Goal: Task Accomplishment & Management: Manage account settings

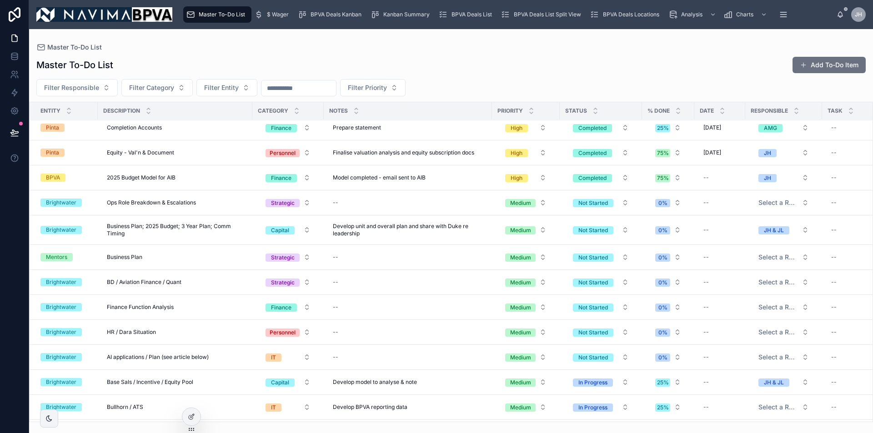
scroll to position [591, 0]
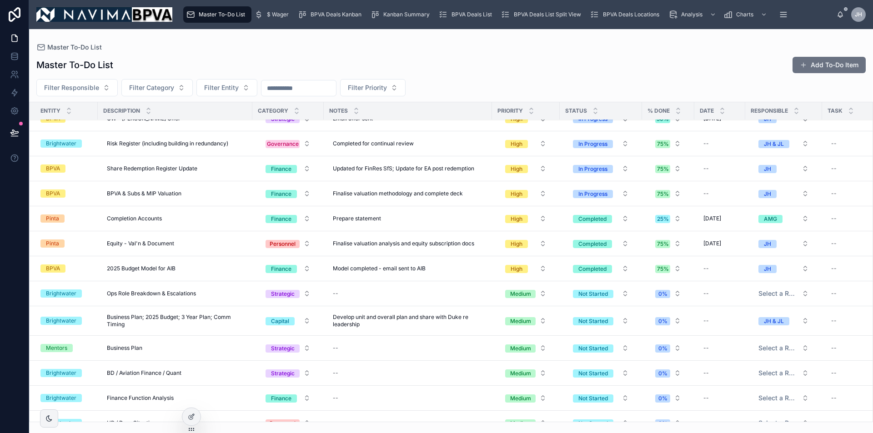
click at [544, 217] on button "High" at bounding box center [526, 218] width 56 height 16
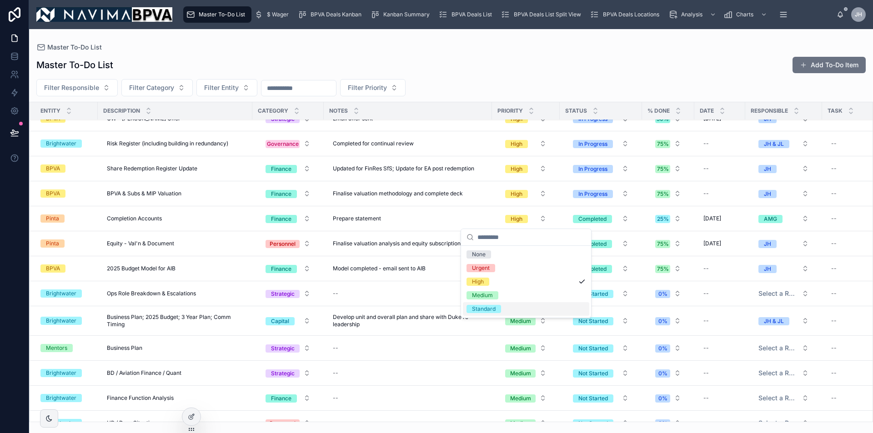
click at [534, 305] on div "Standard" at bounding box center [526, 309] width 126 height 14
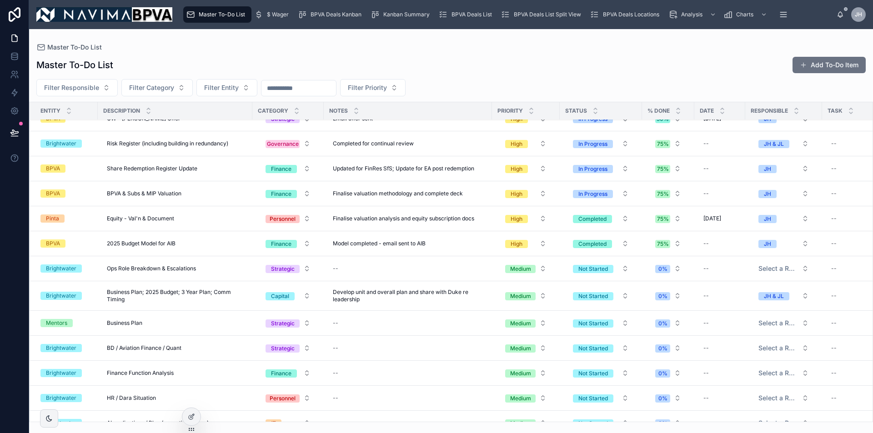
click at [544, 219] on button "High" at bounding box center [526, 218] width 56 height 16
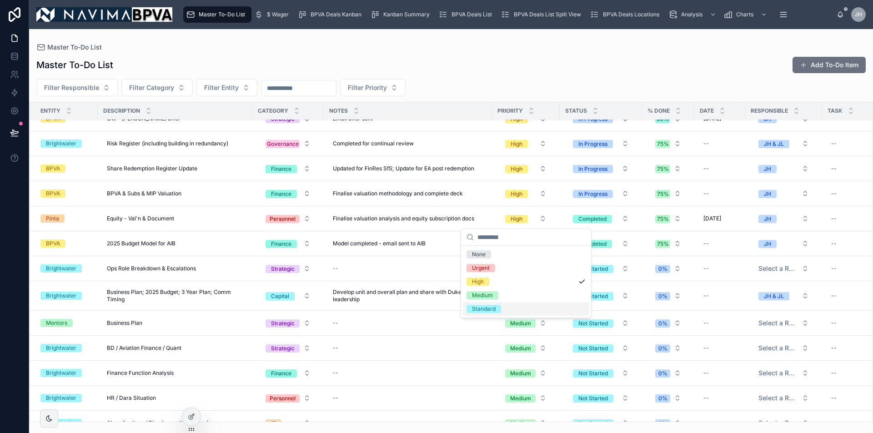
click at [530, 307] on div "Standard" at bounding box center [526, 309] width 126 height 14
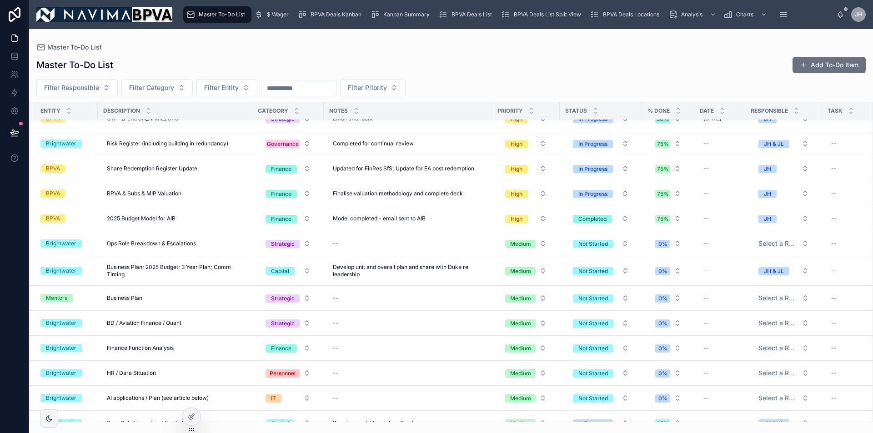
click at [546, 220] on button "High" at bounding box center [526, 218] width 56 height 16
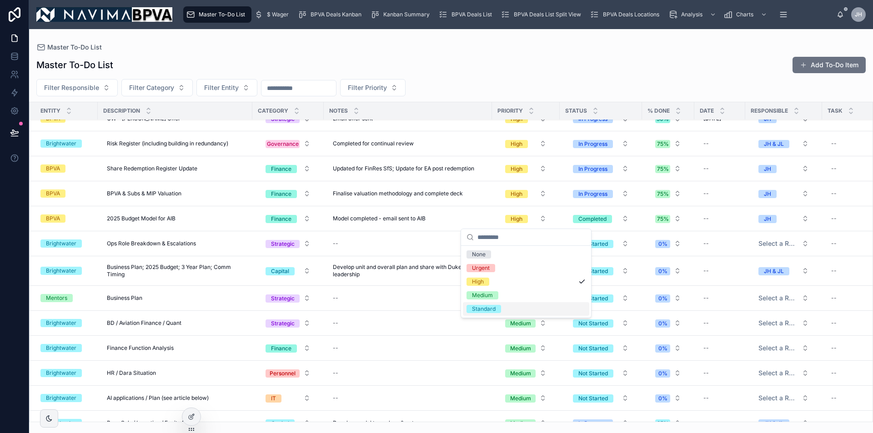
click at [503, 309] on div "Standard" at bounding box center [526, 309] width 126 height 14
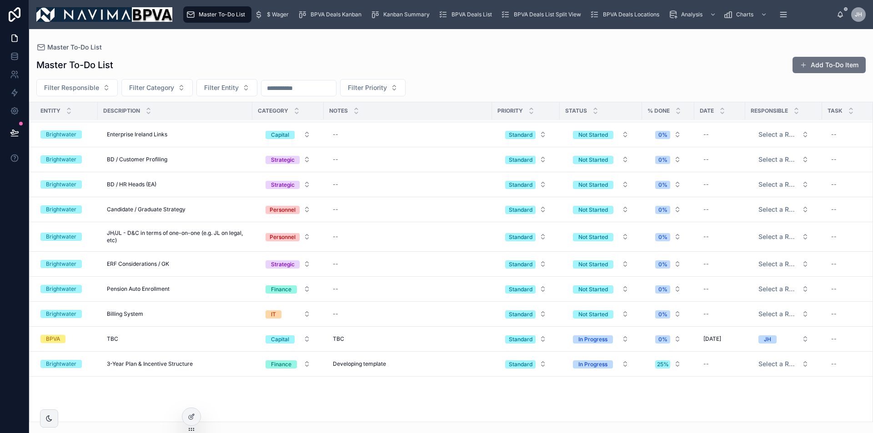
scroll to position [636, 0]
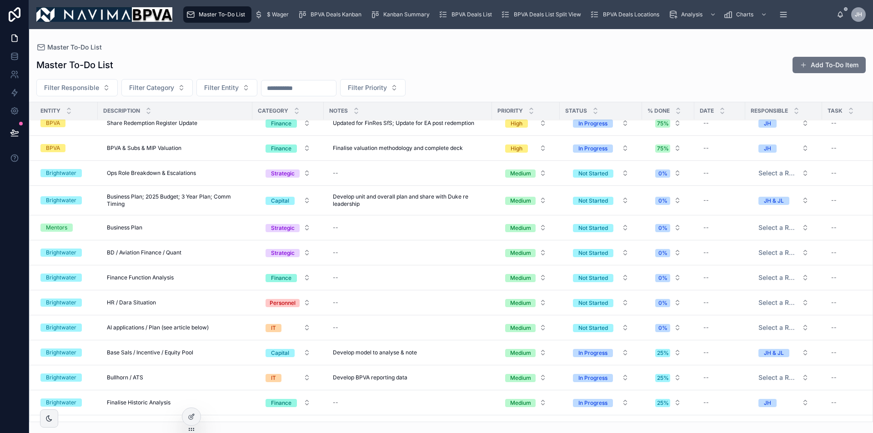
click at [77, 304] on span "Brightwater" at bounding box center [60, 303] width 41 height 8
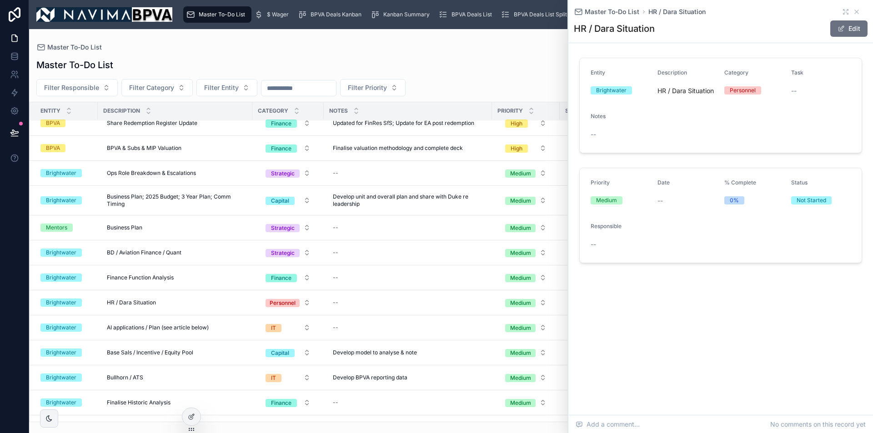
click at [845, 25] on button "Edit" at bounding box center [848, 28] width 37 height 16
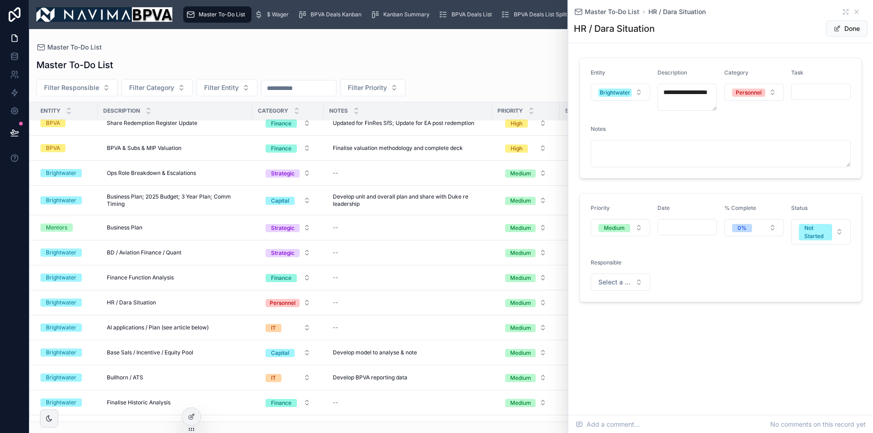
click at [639, 90] on button "Brightwater" at bounding box center [620, 92] width 60 height 17
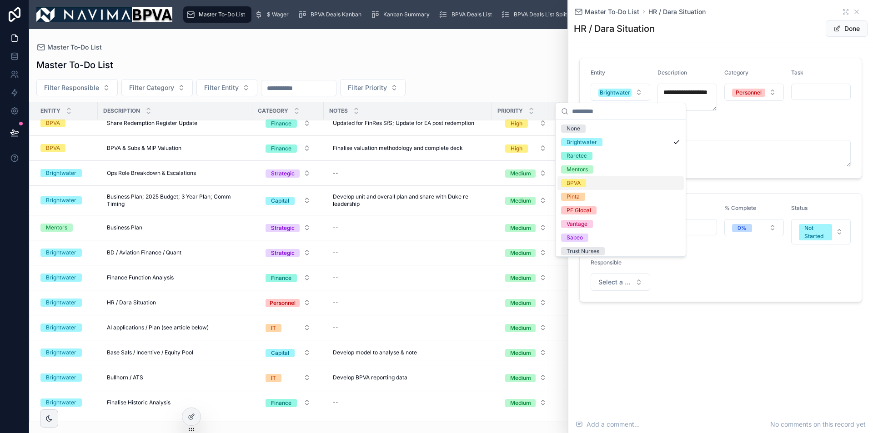
click at [616, 182] on div "BPVA" at bounding box center [620, 183] width 126 height 14
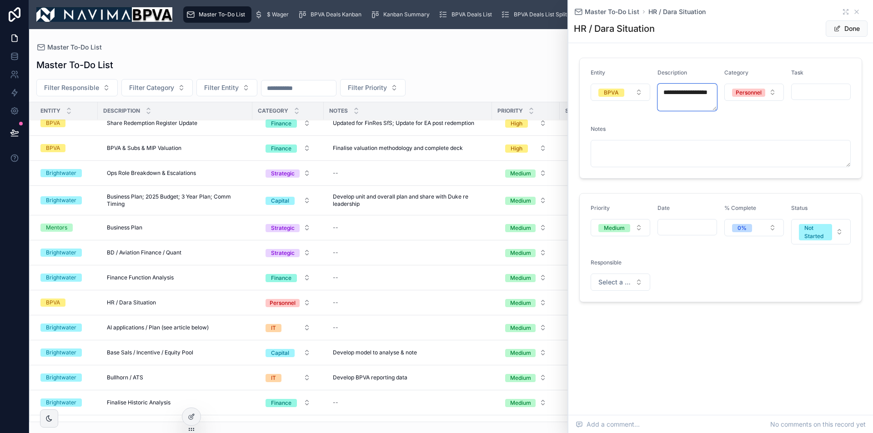
click at [669, 95] on textarea "**********" at bounding box center [687, 97] width 60 height 27
type textarea "**********"
click at [773, 95] on button "Personnel" at bounding box center [754, 92] width 60 height 17
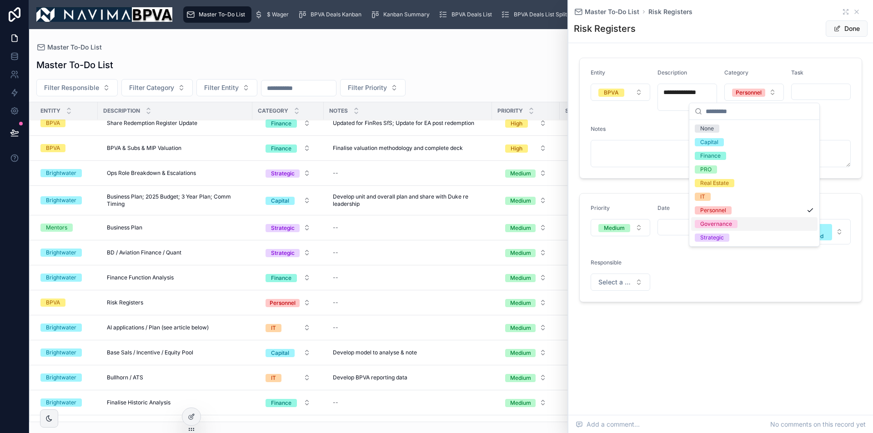
click at [744, 221] on div "Governance" at bounding box center [754, 224] width 126 height 14
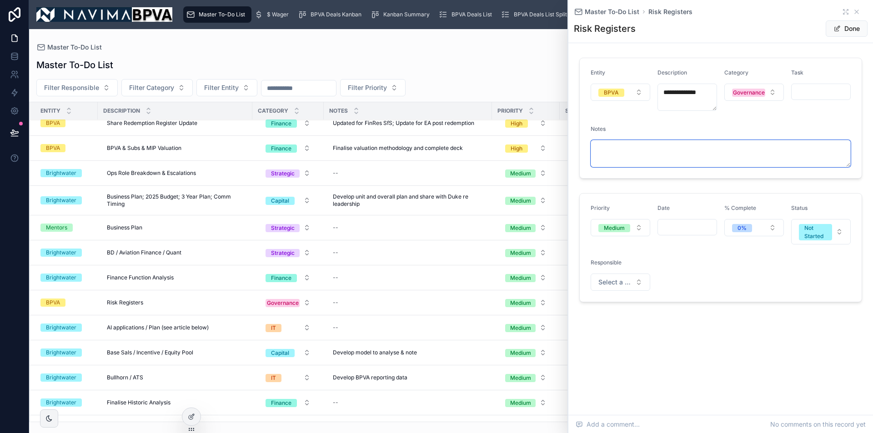
click at [707, 155] on textarea at bounding box center [720, 153] width 260 height 27
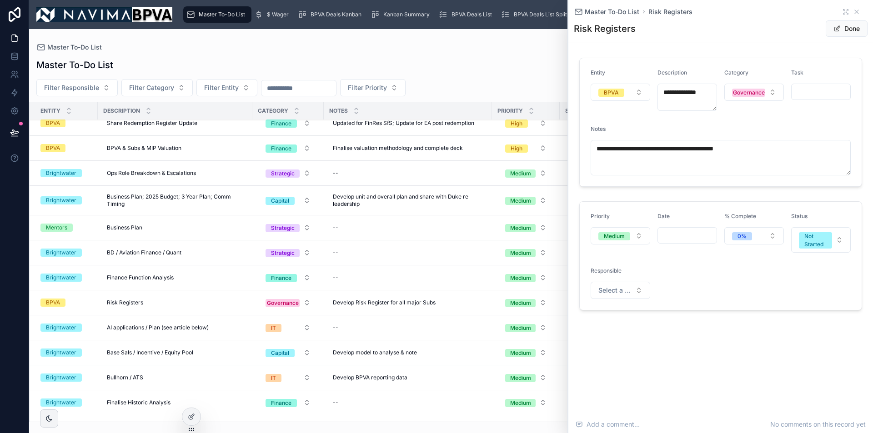
click at [637, 236] on button "Medium" at bounding box center [620, 235] width 60 height 17
click at [841, 239] on button "Not Started" at bounding box center [821, 239] width 60 height 25
click at [781, 297] on div "In Progress" at bounding box center [767, 294] width 29 height 8
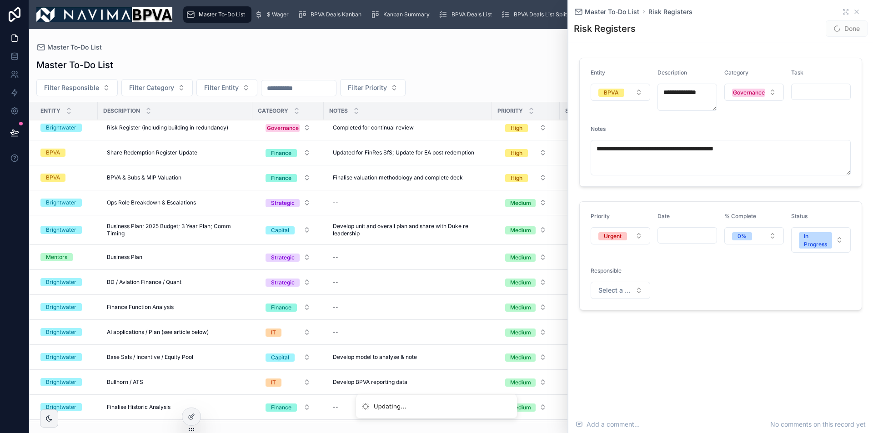
type textarea "**********"
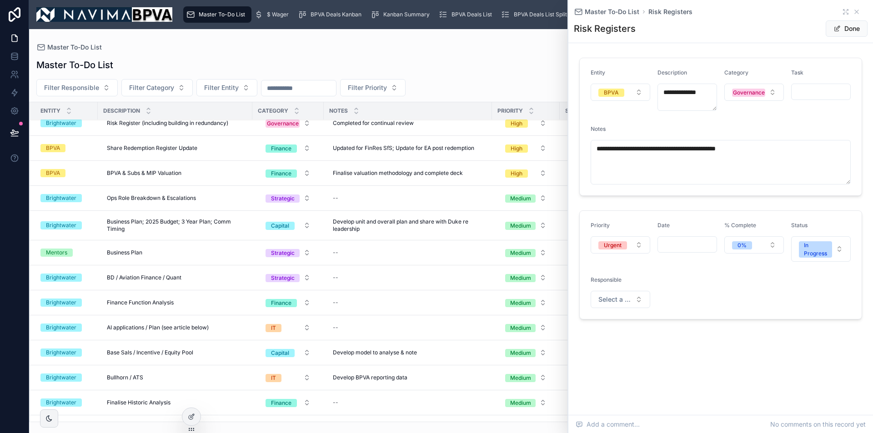
click at [641, 300] on button "Select a Responsible" at bounding box center [620, 299] width 60 height 17
click at [601, 377] on div "JH & JL" at bounding box center [620, 377] width 126 height 14
click at [772, 244] on button "0%" at bounding box center [754, 244] width 60 height 17
click at [730, 307] on div "25%" at bounding box center [754, 309] width 126 height 14
click at [848, 30] on button "Done" at bounding box center [846, 28] width 42 height 16
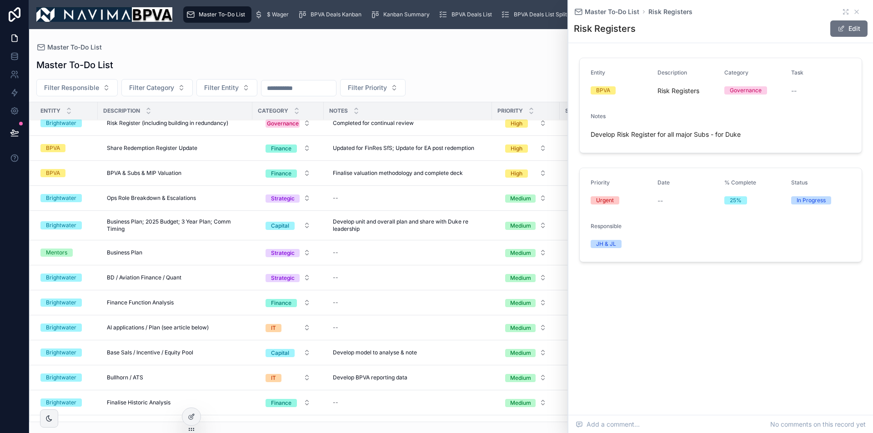
click at [854, 10] on icon at bounding box center [856, 11] width 7 height 7
